Goal: Transaction & Acquisition: Purchase product/service

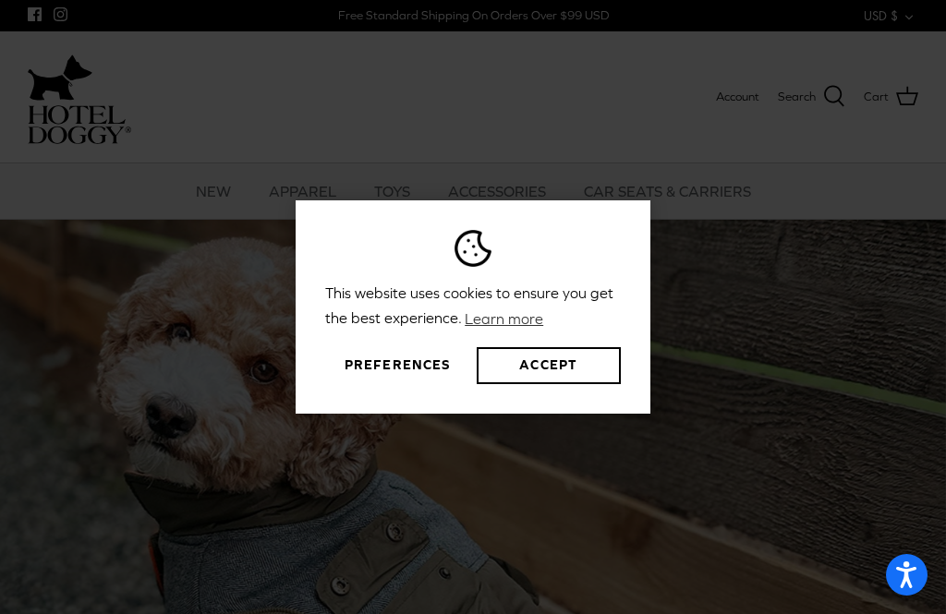
click at [419, 384] on button "Preferences" at bounding box center [397, 365] width 144 height 37
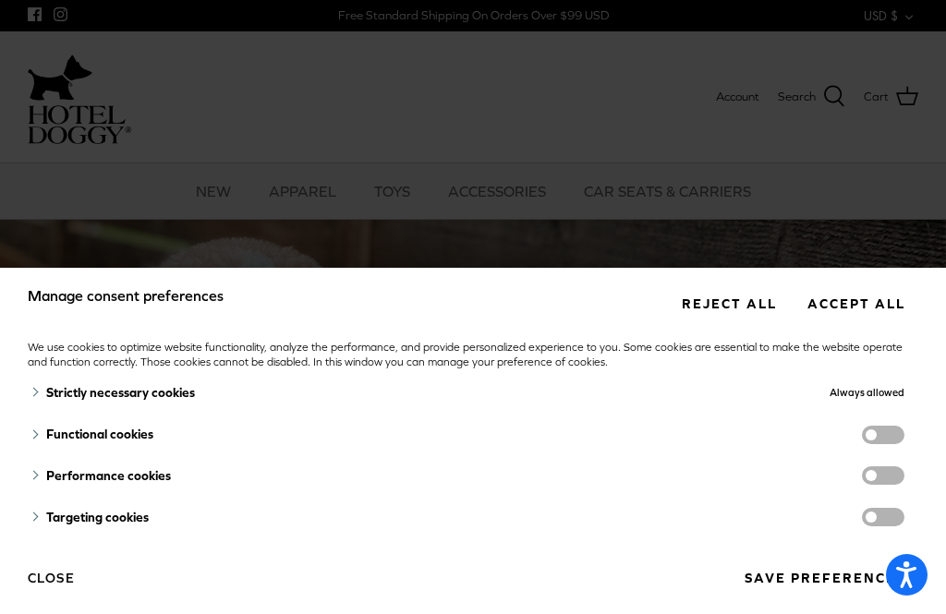
scroll to position [8, 0]
click at [813, 588] on button "Save preferences" at bounding box center [825, 579] width 188 height 34
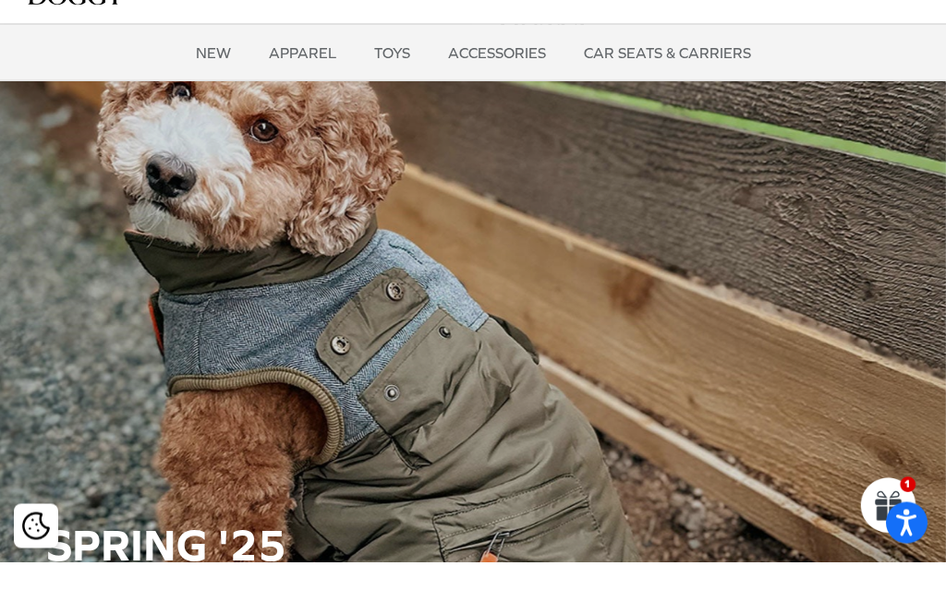
scroll to position [53, 0]
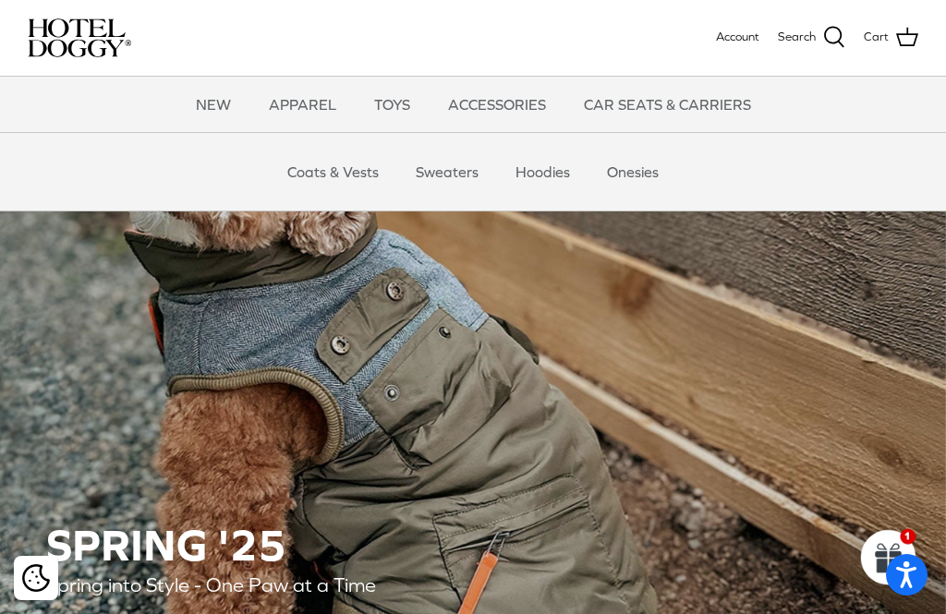
click at [212, 114] on link "NEW" at bounding box center [213, 104] width 68 height 55
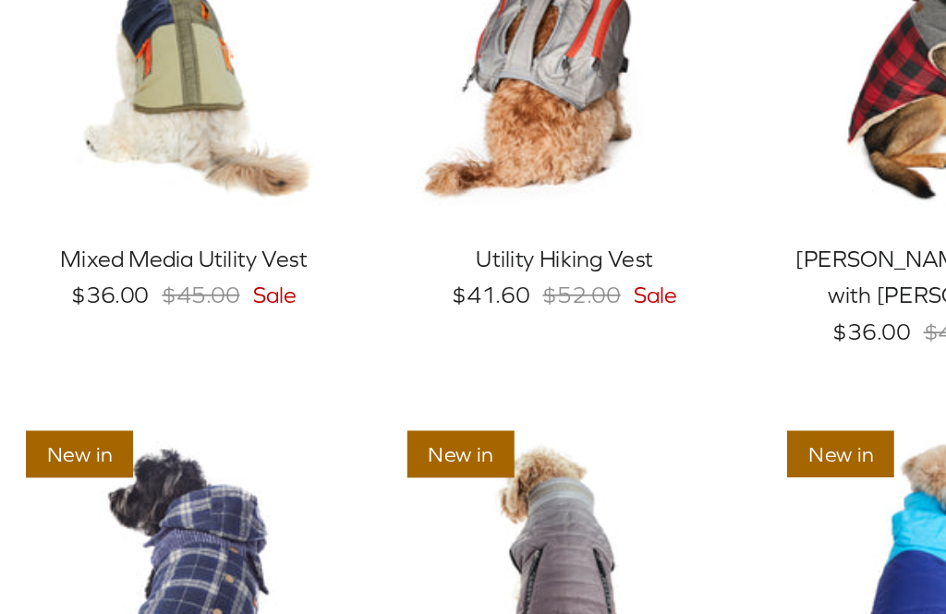
scroll to position [664, 0]
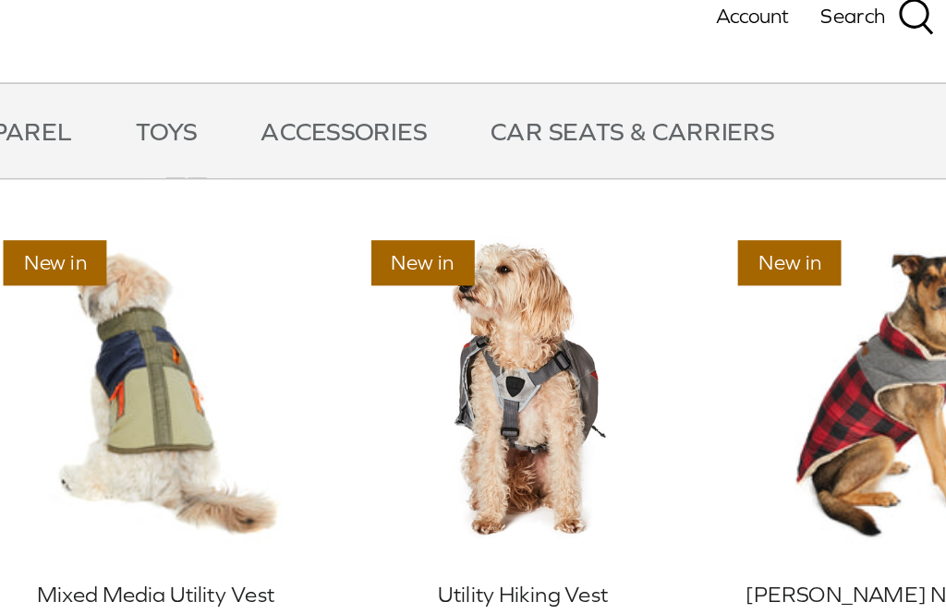
click at [504, 227] on img "Utility Hiking Vest" at bounding box center [603, 259] width 199 height 199
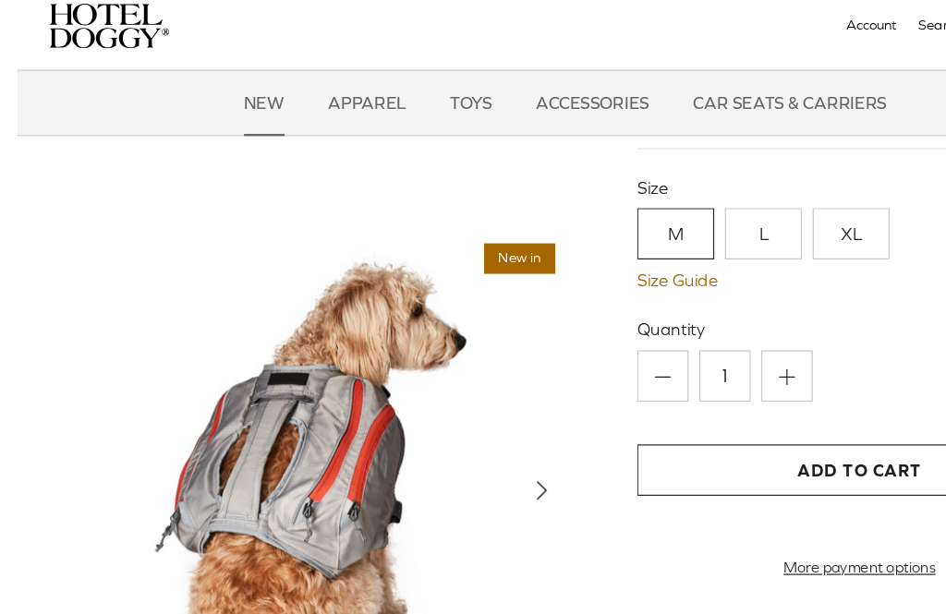
scroll to position [142, 0]
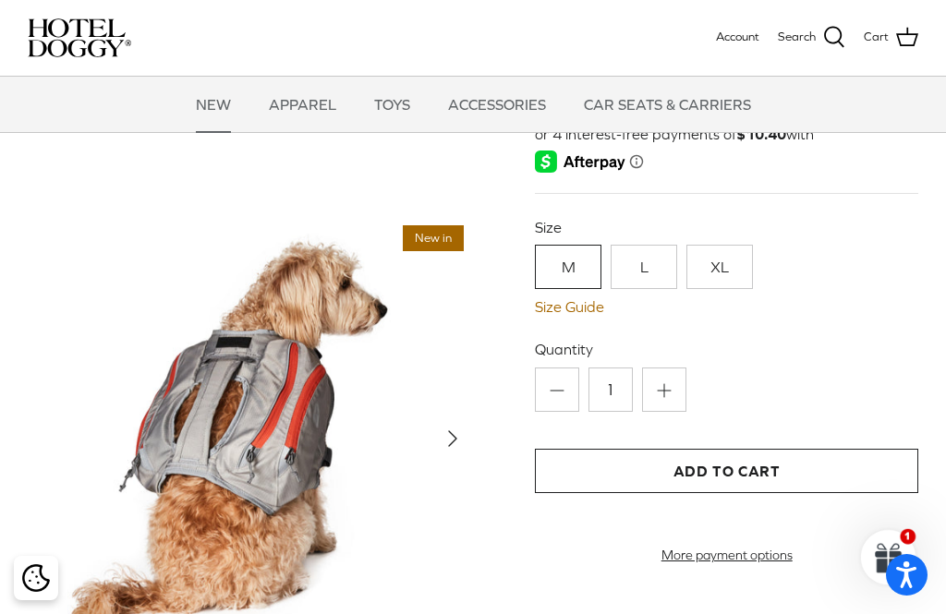
click at [737, 255] on link "XL" at bounding box center [719, 267] width 67 height 44
